Goal: Task Accomplishment & Management: Manage account settings

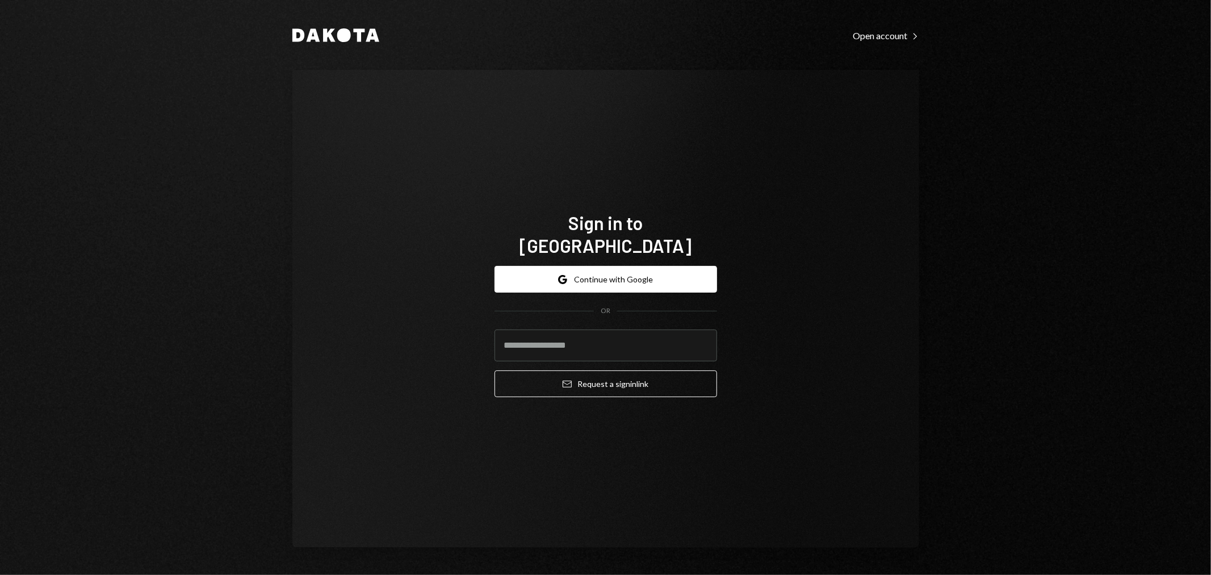
click at [0, 574] on com-1password-button at bounding box center [0, 575] width 0 height 0
click at [583, 347] on input "email" at bounding box center [606, 345] width 223 height 32
click at [393, 388] on div "Sign in to [GEOGRAPHIC_DATA] Google Continue with Google OR Email Request a sig…" at bounding box center [605, 309] width 627 height 478
click at [558, 334] on input "email" at bounding box center [606, 345] width 223 height 32
type input "**********"
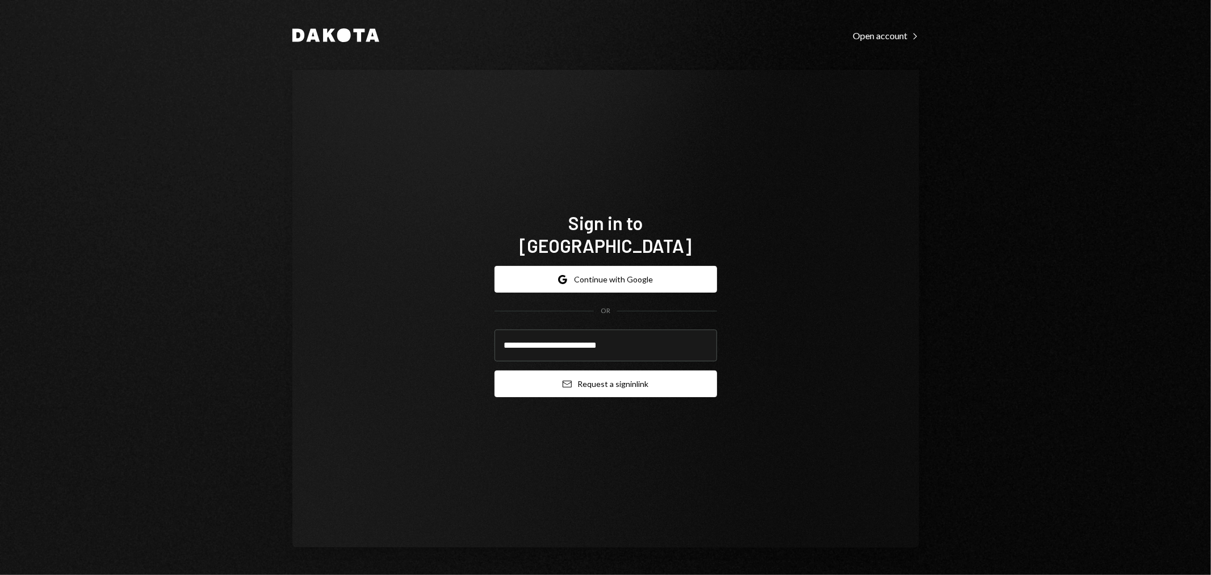
click at [559, 374] on button "Email Request a sign in link" at bounding box center [606, 383] width 223 height 27
